Goal: Find specific page/section: Find specific page/section

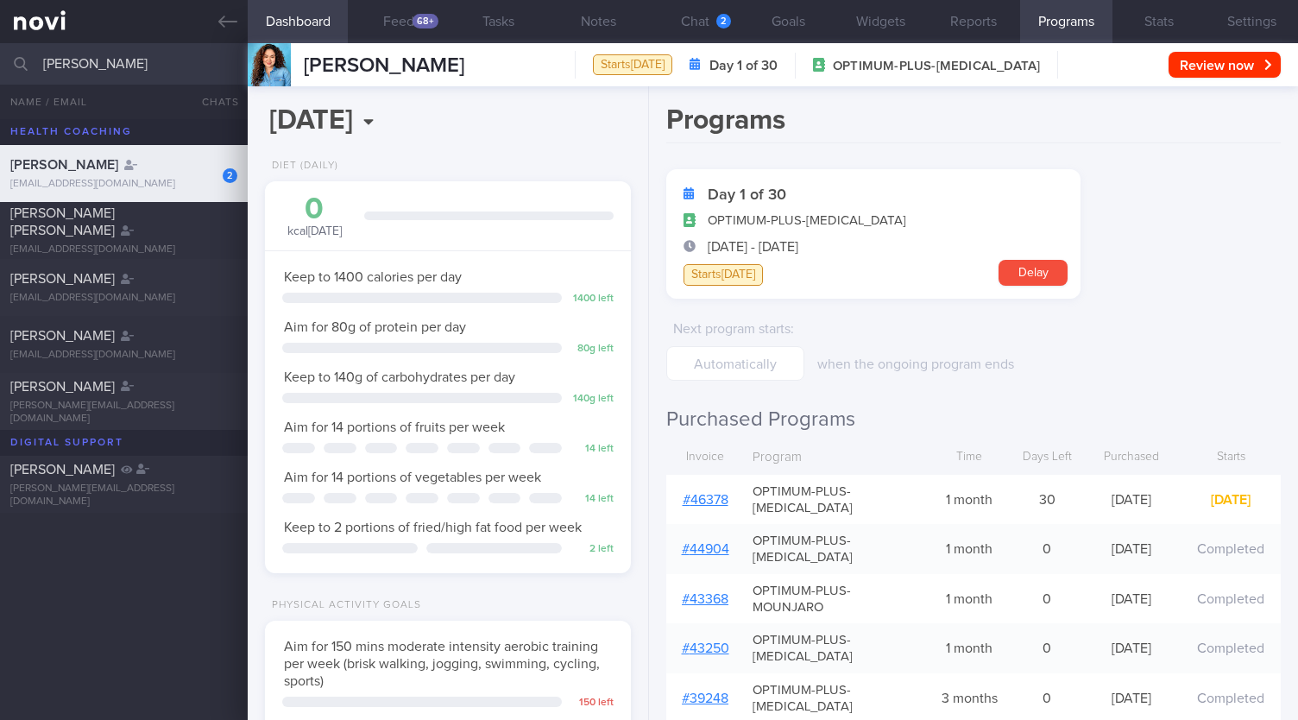
select select "8"
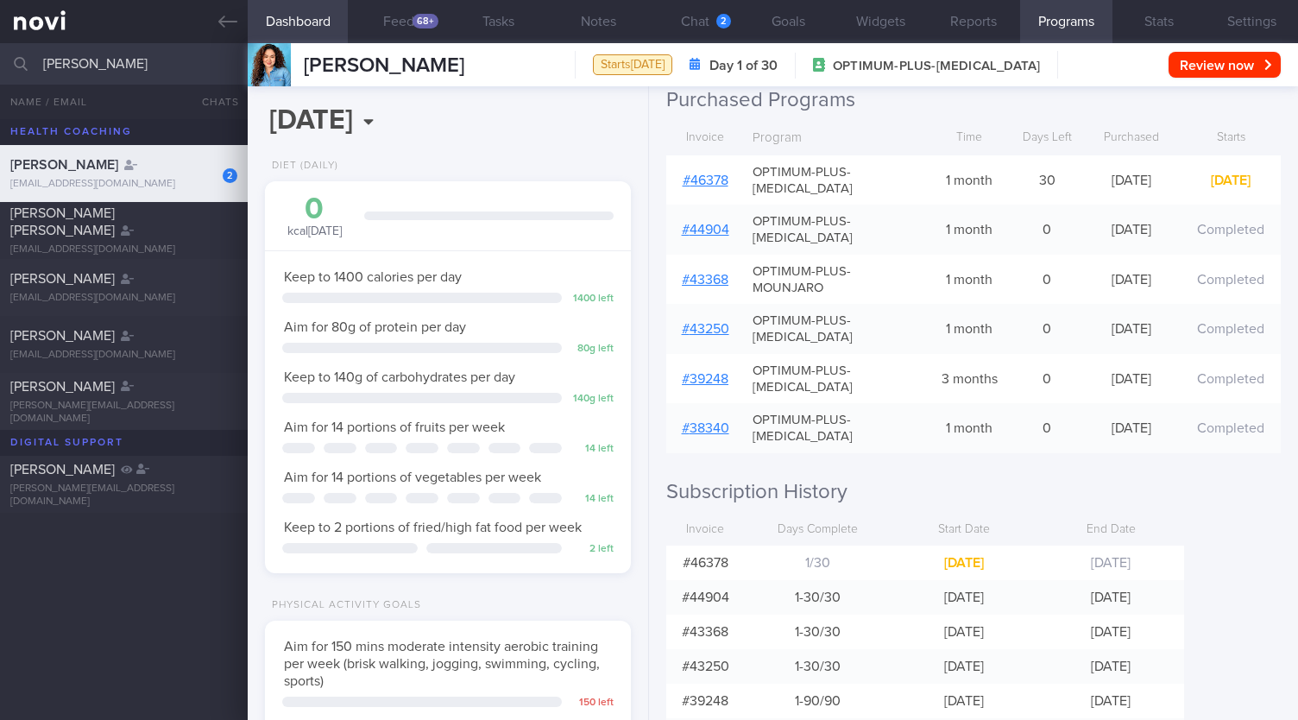
drag, startPoint x: 104, startPoint y: 67, endPoint x: 5, endPoint y: 66, distance: 98.4
click at [0, 64] on input "[PERSON_NAME]" at bounding box center [649, 63] width 1298 height 41
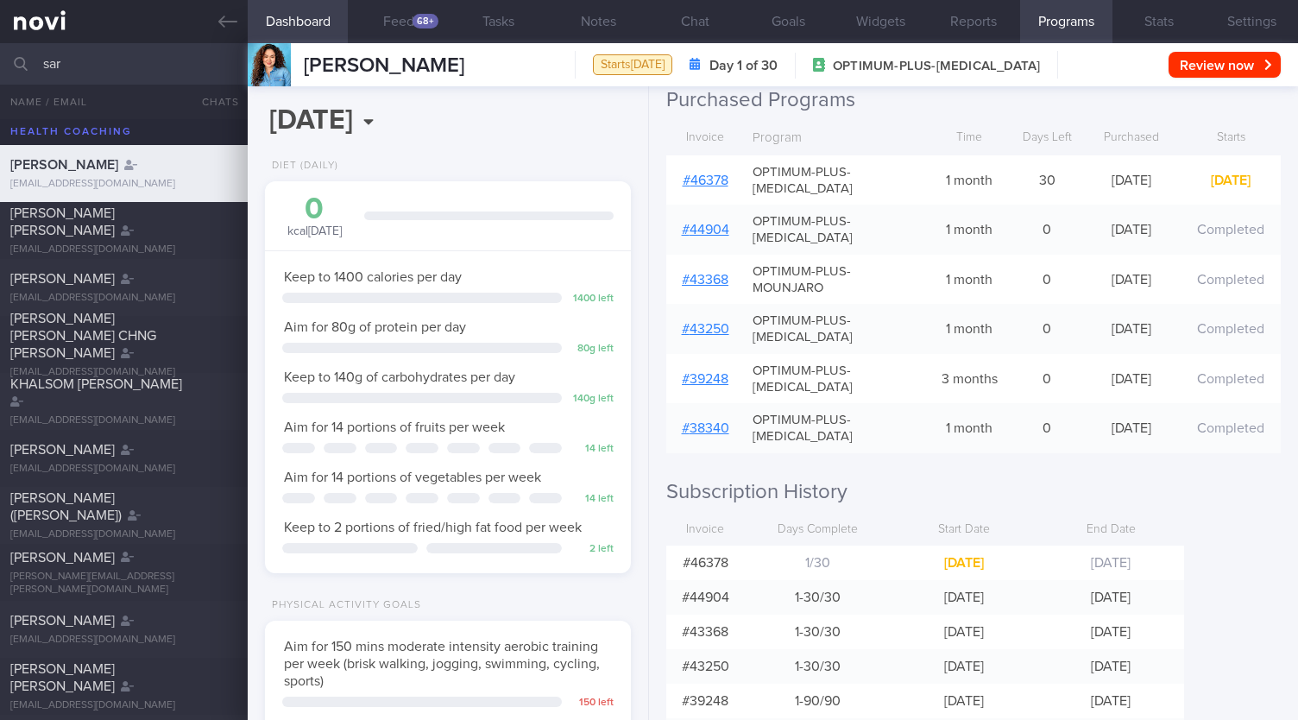
type input "sar"
click at [83, 626] on div "[PERSON_NAME]" at bounding box center [121, 620] width 223 height 17
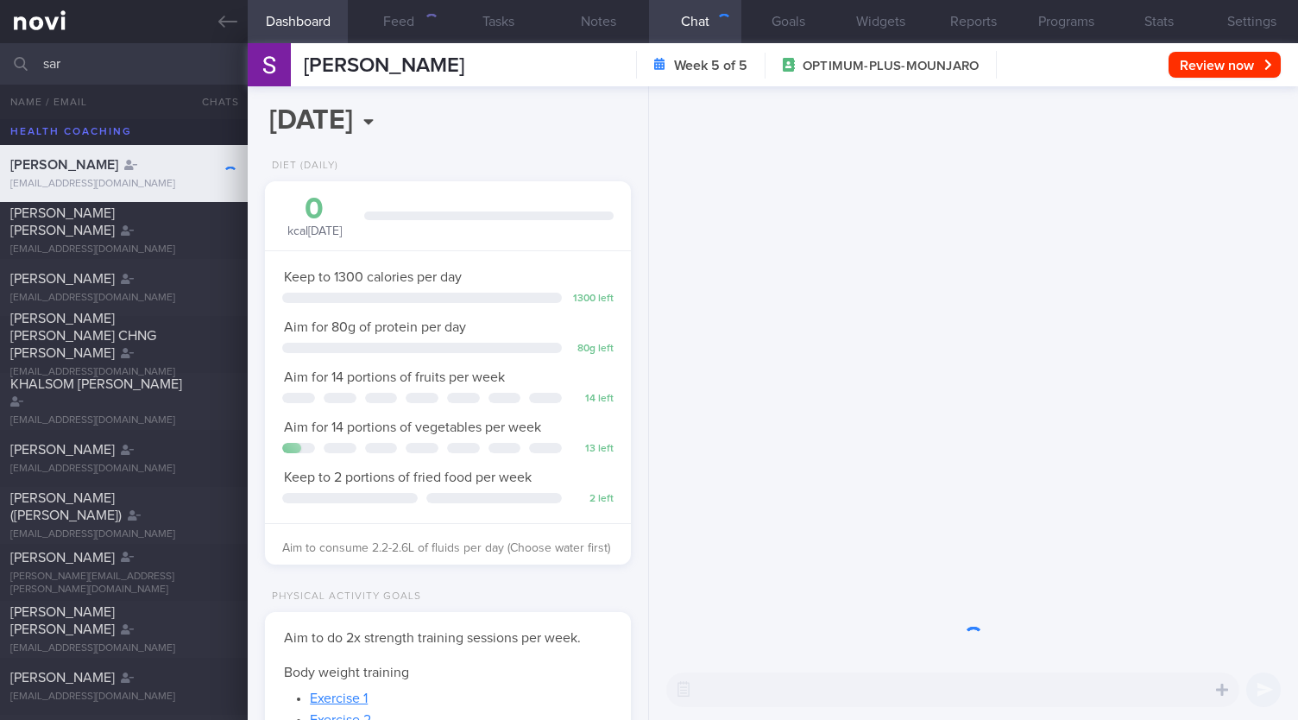
scroll to position [185, 321]
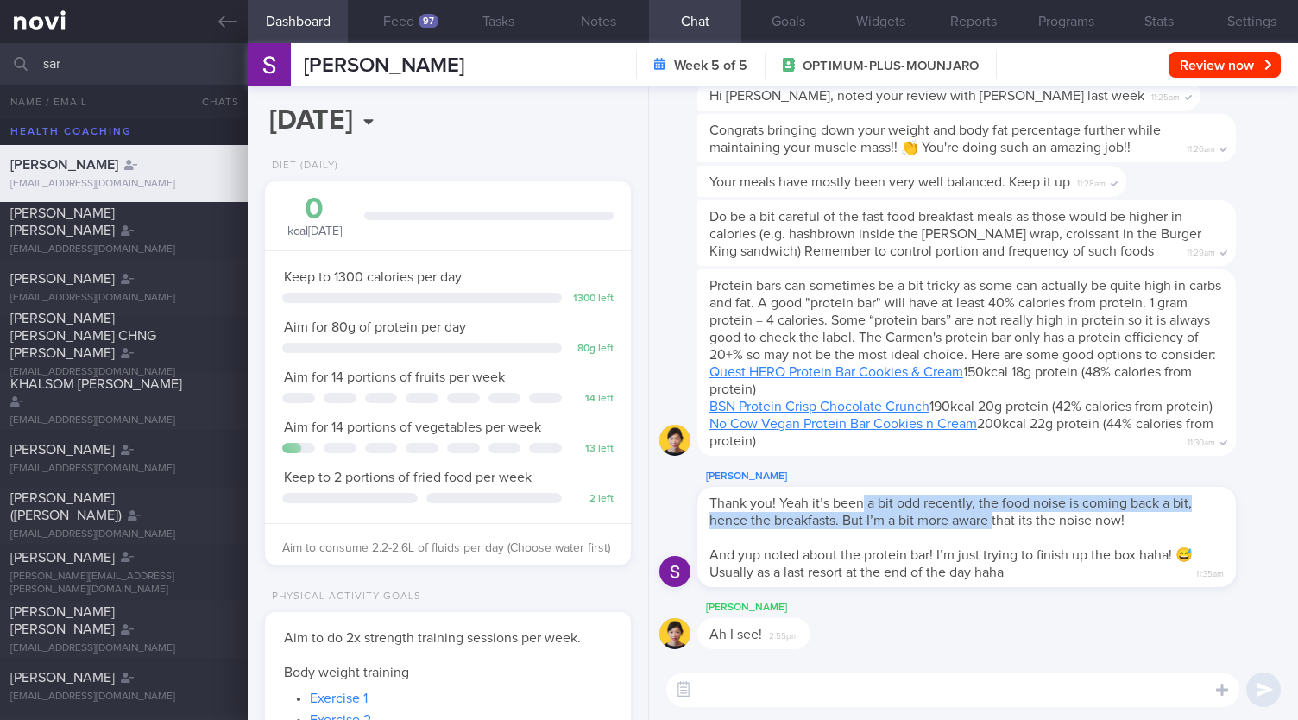
drag, startPoint x: 861, startPoint y: 508, endPoint x: 993, endPoint y: 522, distance: 132.7
click at [993, 522] on span "Thank you! Yeah it’s been a bit odd recently, the food noise is coming back a b…" at bounding box center [950, 511] width 482 height 31
click at [869, 516] on span "Thank you! Yeah it’s been a bit odd recently, the food noise is coming back a b…" at bounding box center [950, 511] width 482 height 31
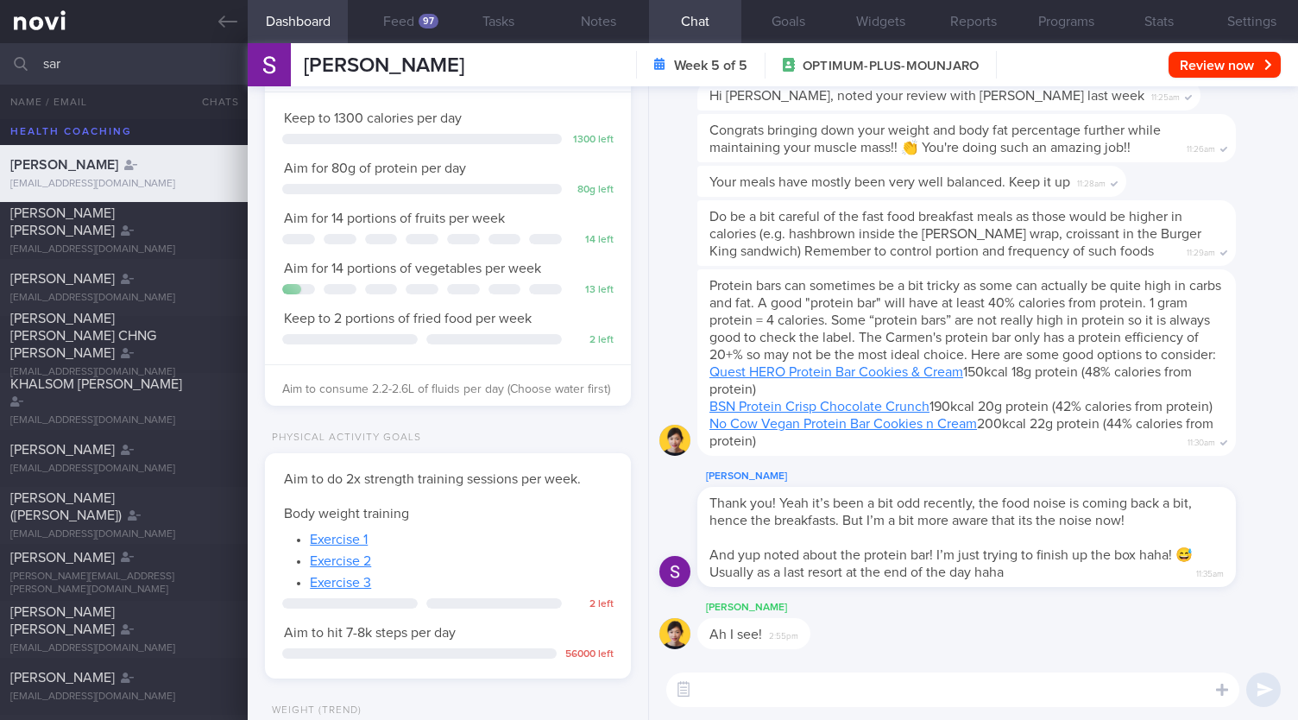
scroll to position [437, 0]
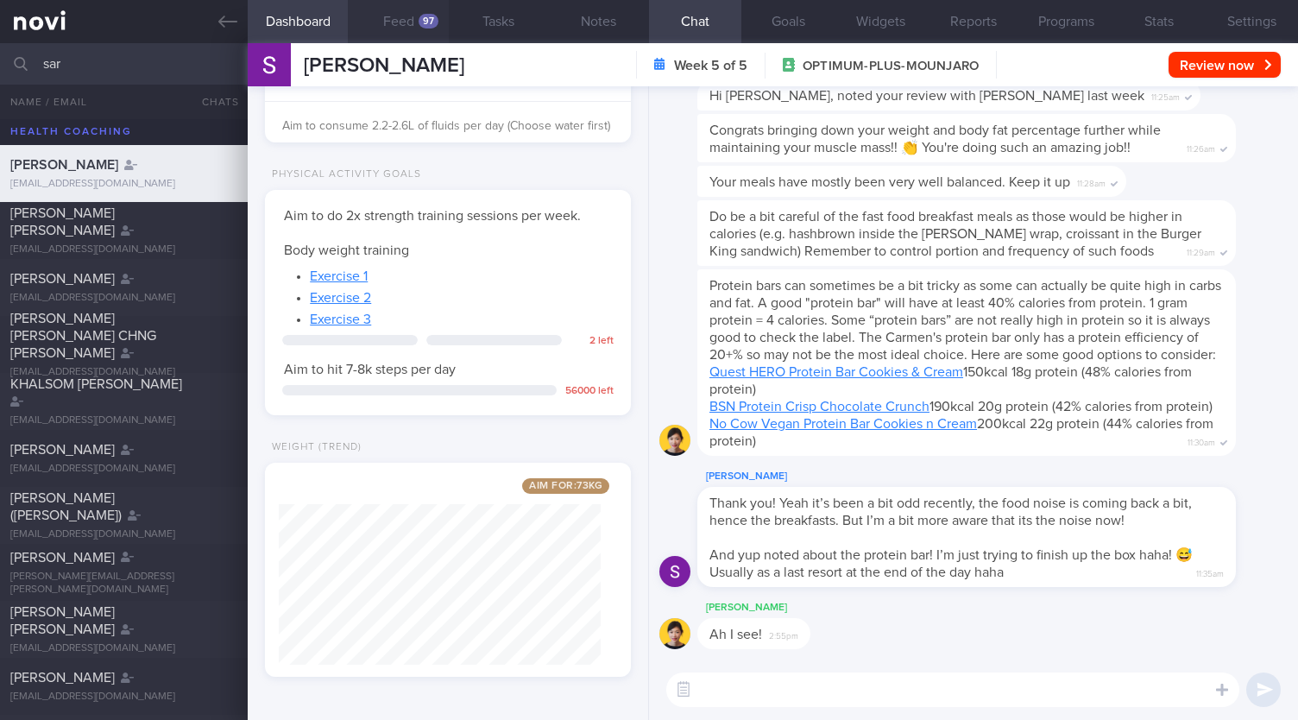
click at [417, 22] on button "Feed 97" at bounding box center [398, 21] width 100 height 43
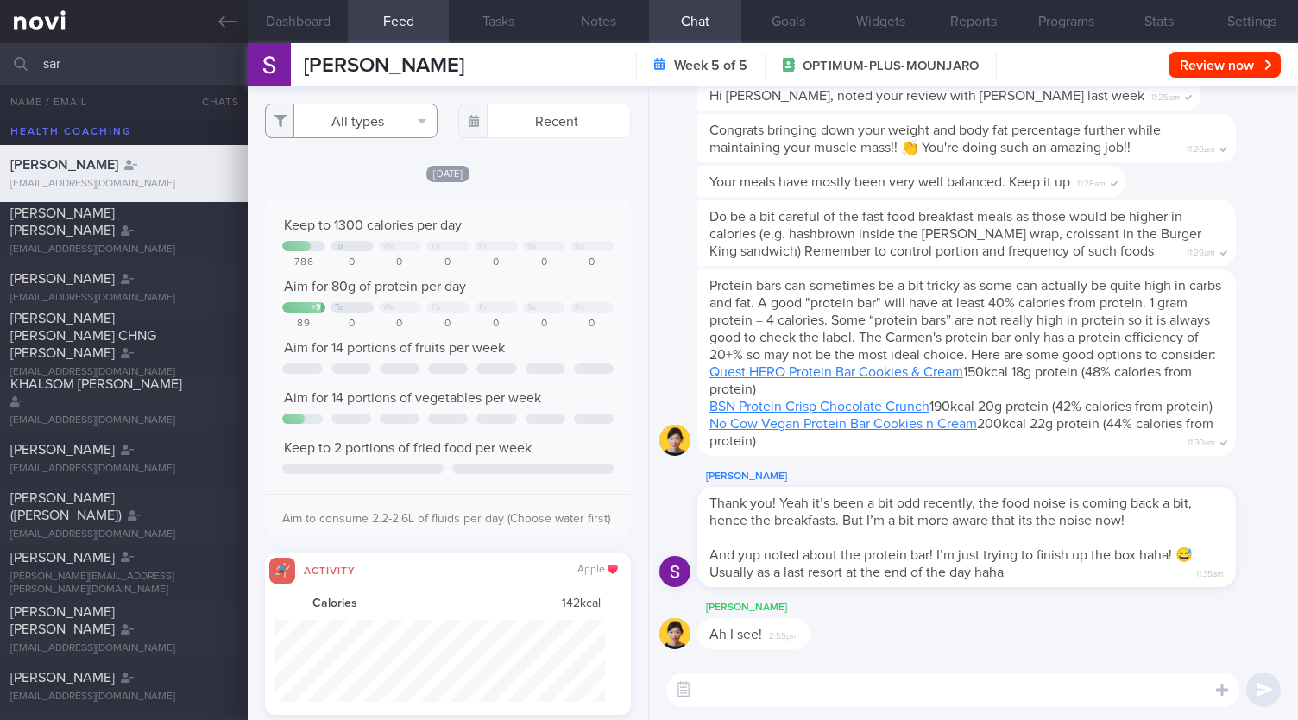
click at [350, 115] on button "All types" at bounding box center [351, 121] width 173 height 35
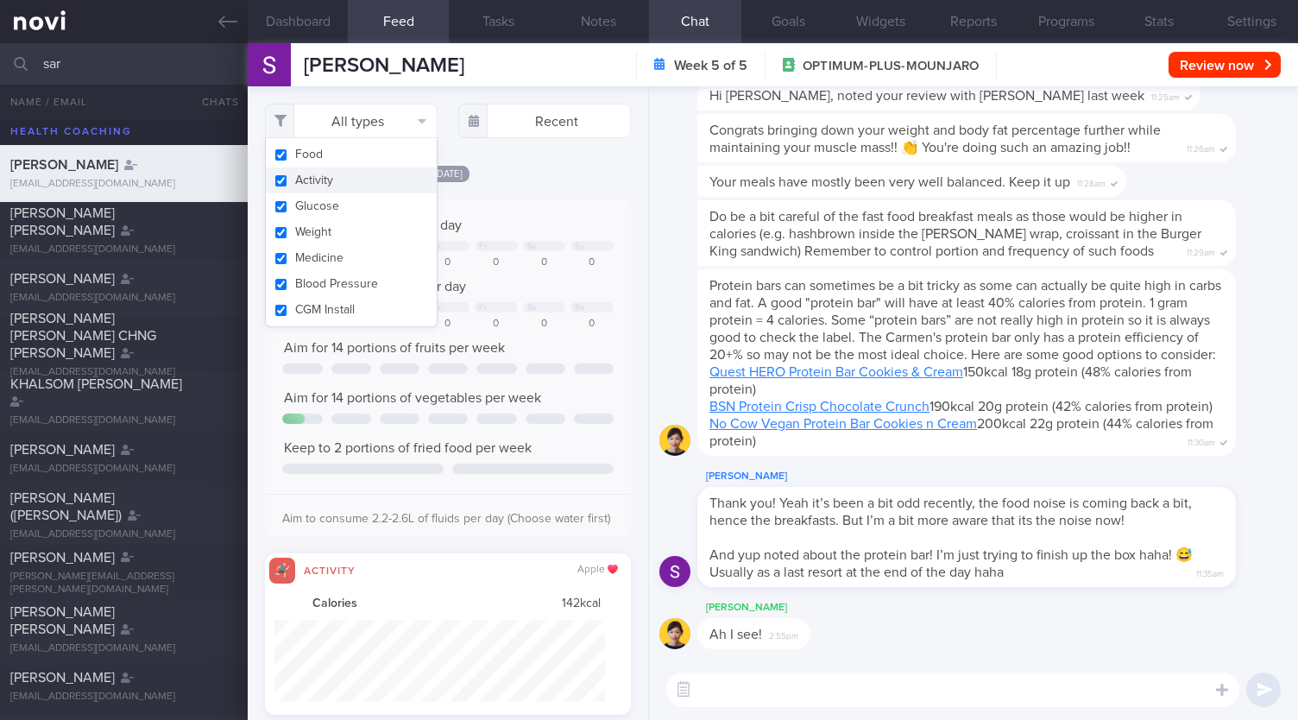
click at [343, 172] on button "Activity" at bounding box center [351, 180] width 171 height 26
checkbox input "false"
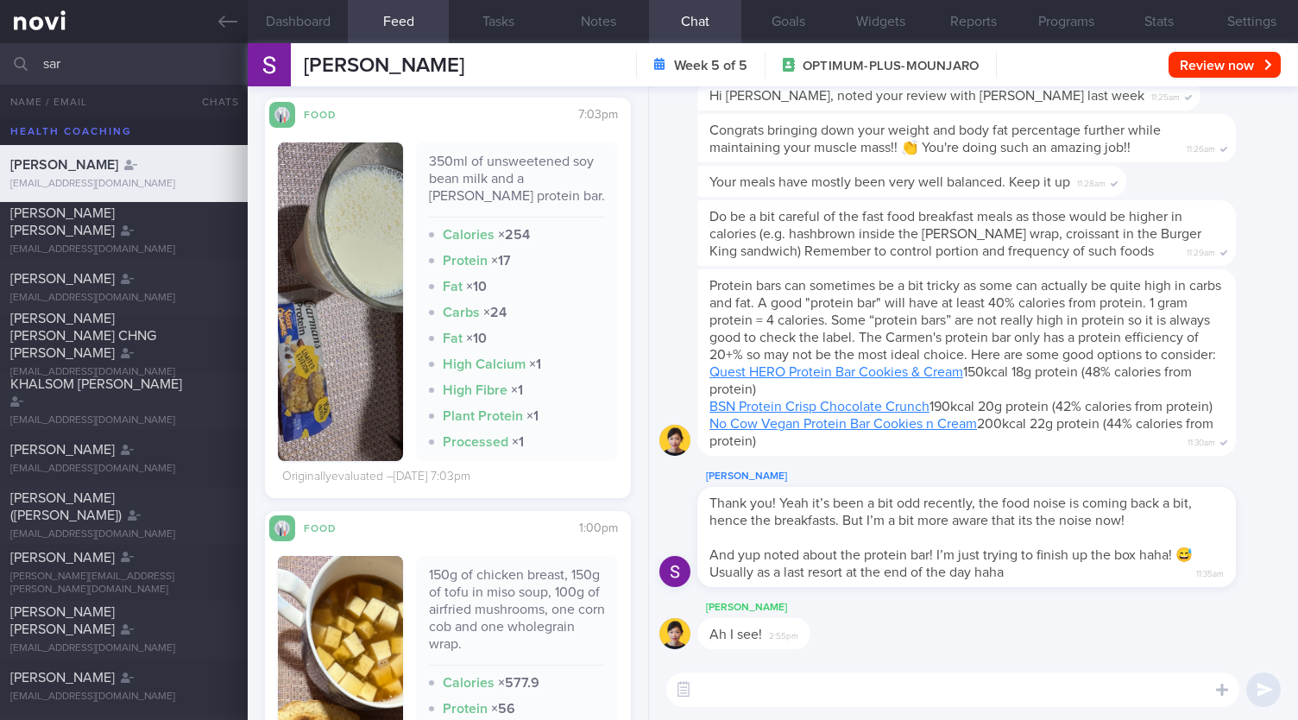
scroll to position [1812, 0]
drag, startPoint x: 160, startPoint y: 68, endPoint x: 0, endPoint y: 62, distance: 159.7
click at [0, 62] on input "sar" at bounding box center [649, 63] width 1298 height 41
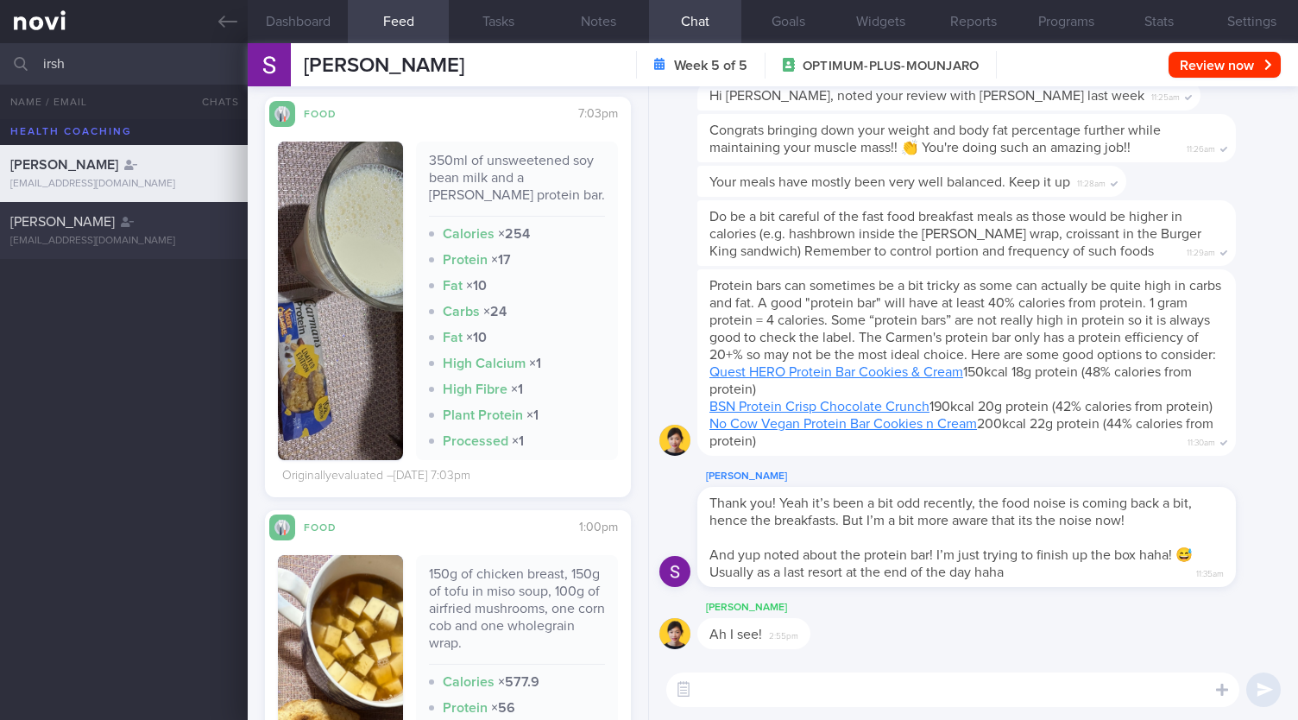
type input "irsh"
click at [42, 223] on span "[PERSON_NAME]" at bounding box center [62, 222] width 104 height 14
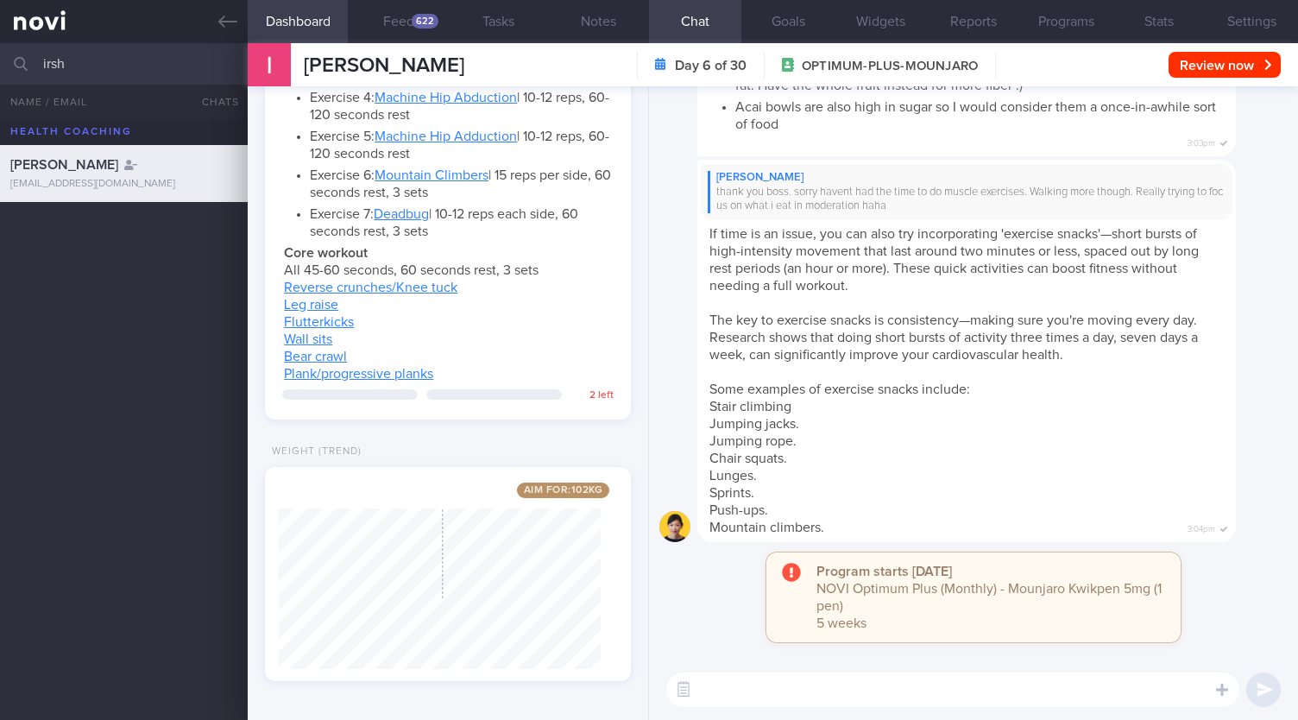
scroll to position [1379, 0]
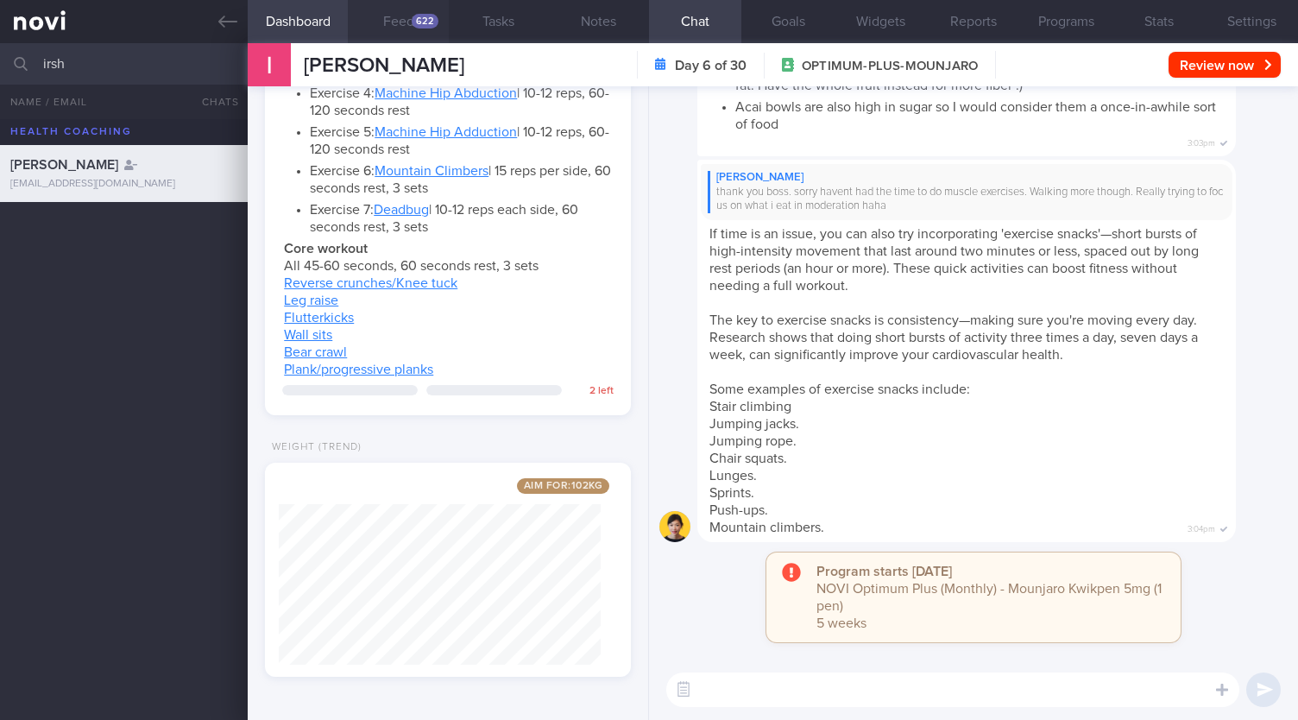
click at [426, 20] on div "622" at bounding box center [425, 21] width 27 height 15
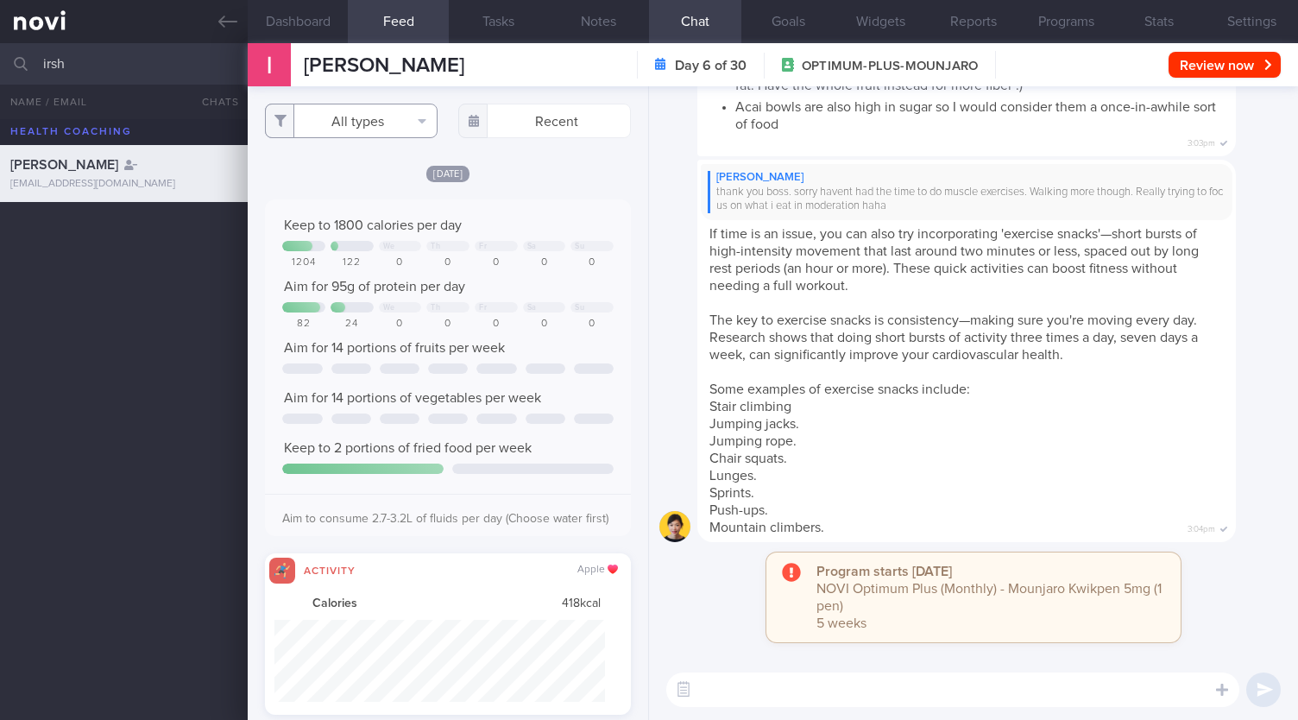
click at [378, 118] on button "All types" at bounding box center [351, 121] width 173 height 35
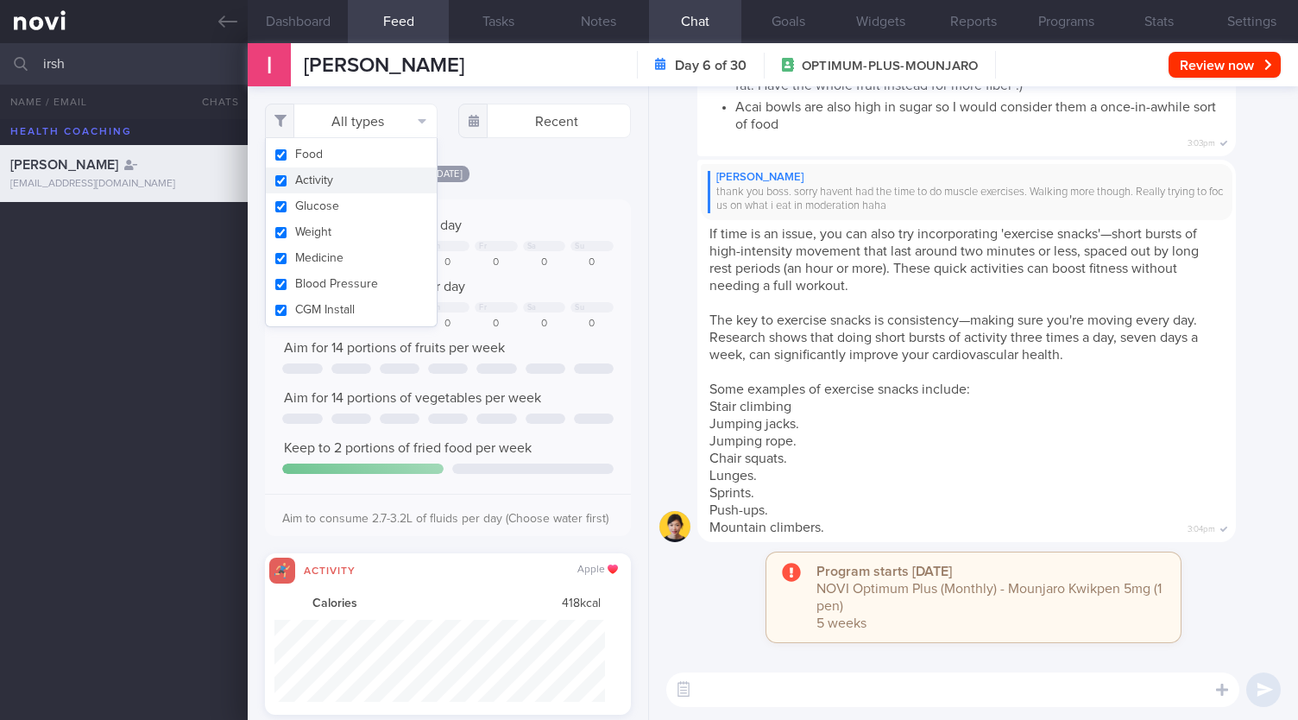
click at [341, 173] on button "Activity" at bounding box center [351, 180] width 171 height 26
checkbox input "false"
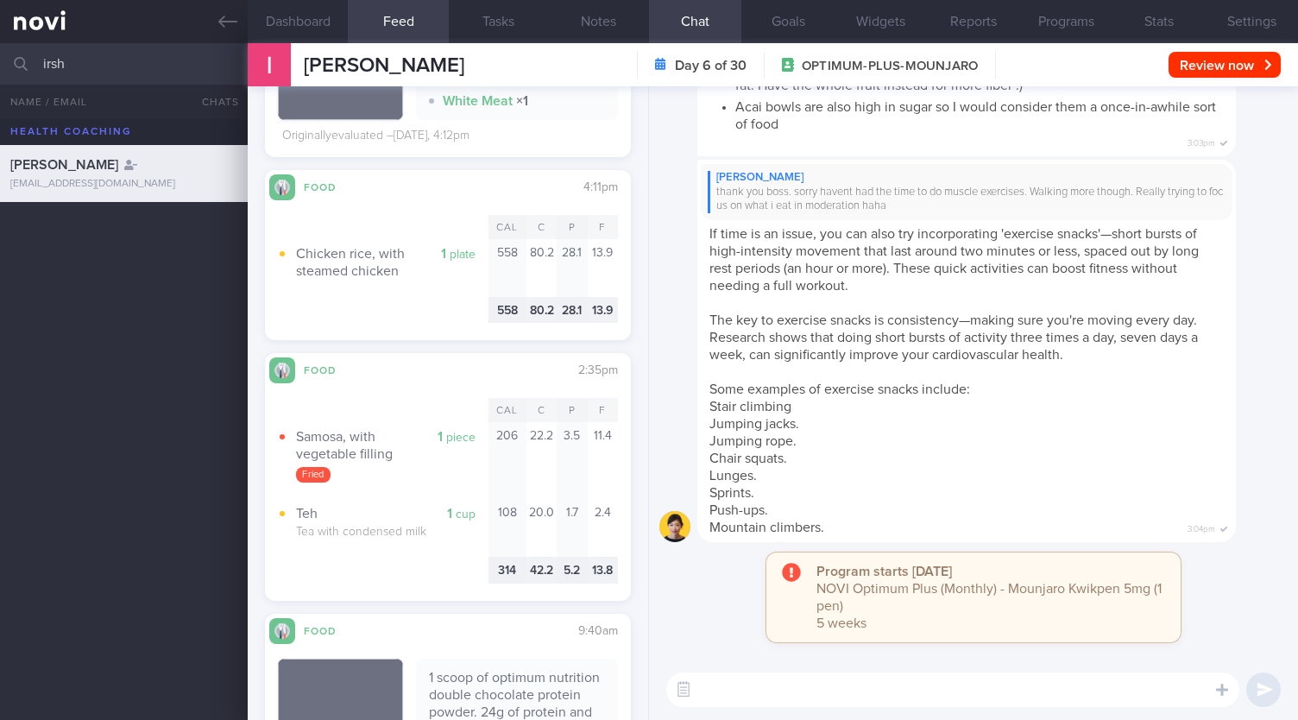
scroll to position [1208, 0]
